Goal: Task Accomplishment & Management: Use online tool/utility

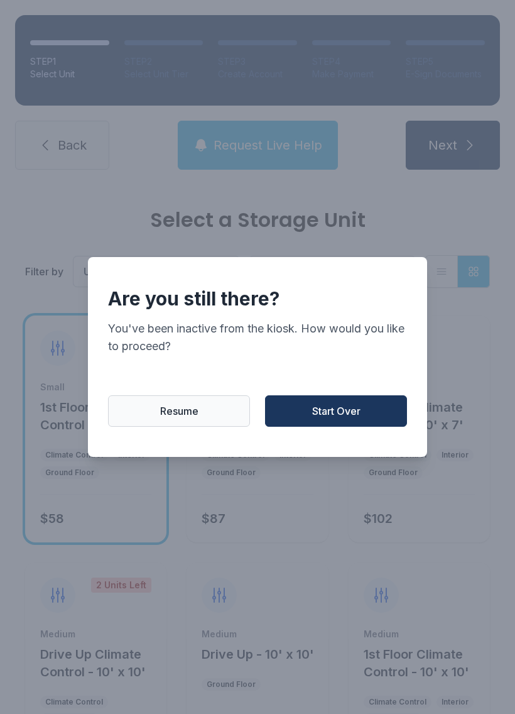
click at [341, 413] on span "Start Over" at bounding box center [336, 410] width 48 height 15
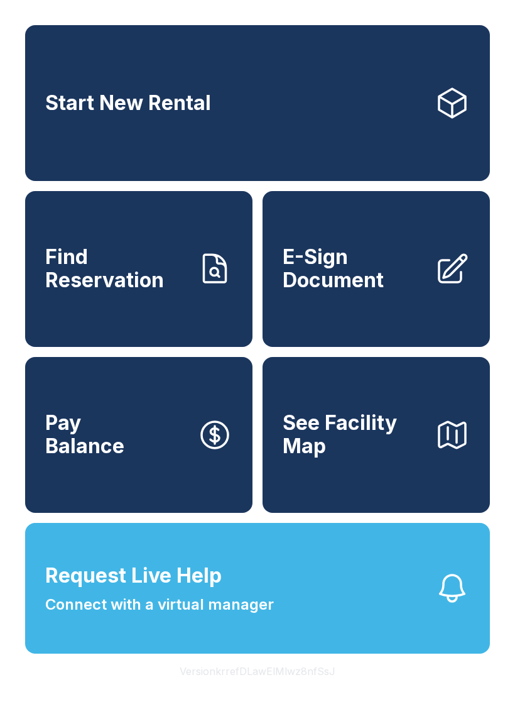
click at [358, 284] on span "E-Sign Document" at bounding box center [354, 269] width 142 height 46
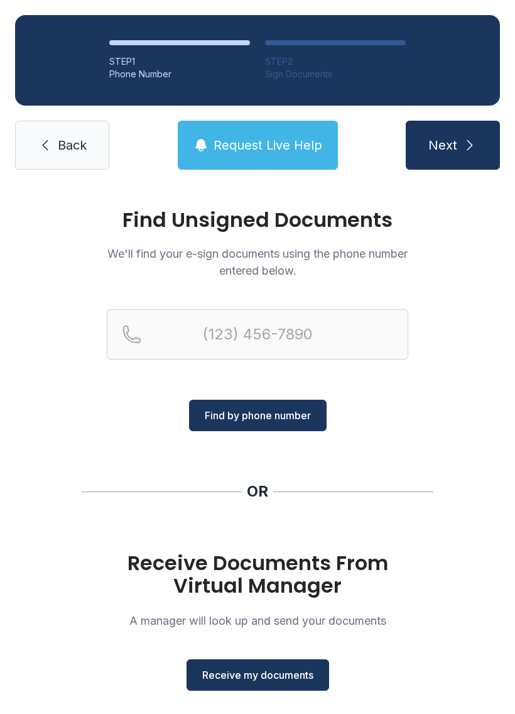
click at [265, 673] on span "Receive my documents" at bounding box center [257, 674] width 111 height 15
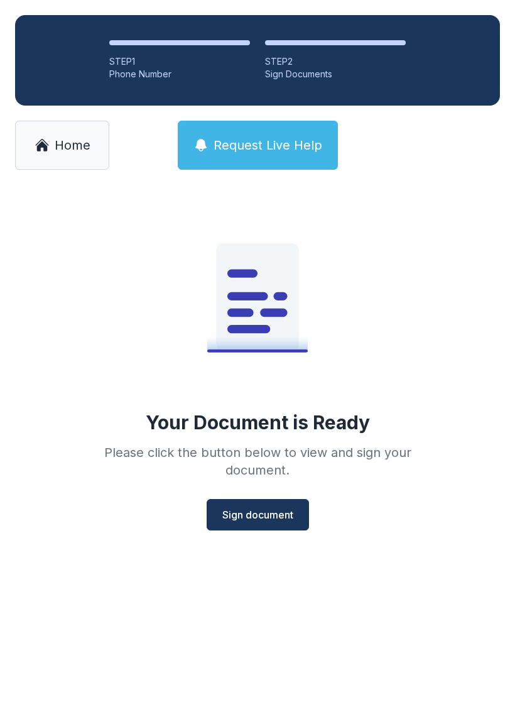
click at [266, 510] on span "Sign document" at bounding box center [257, 514] width 71 height 15
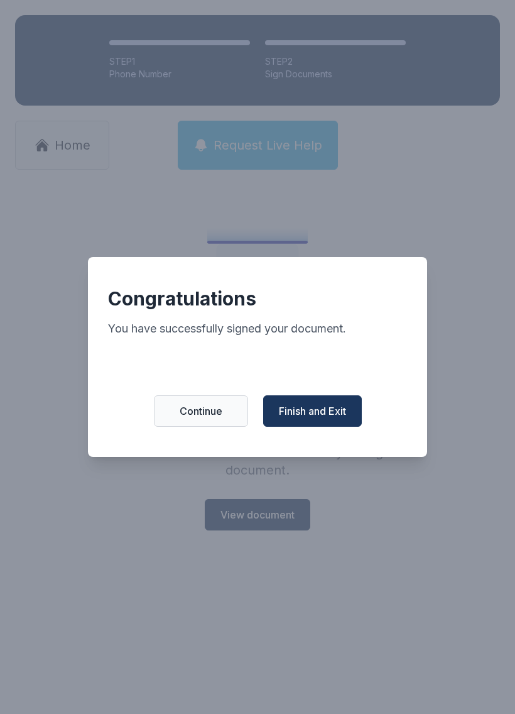
click at [322, 413] on span "Finish and Exit" at bounding box center [312, 410] width 67 height 15
